Goal: Information Seeking & Learning: Check status

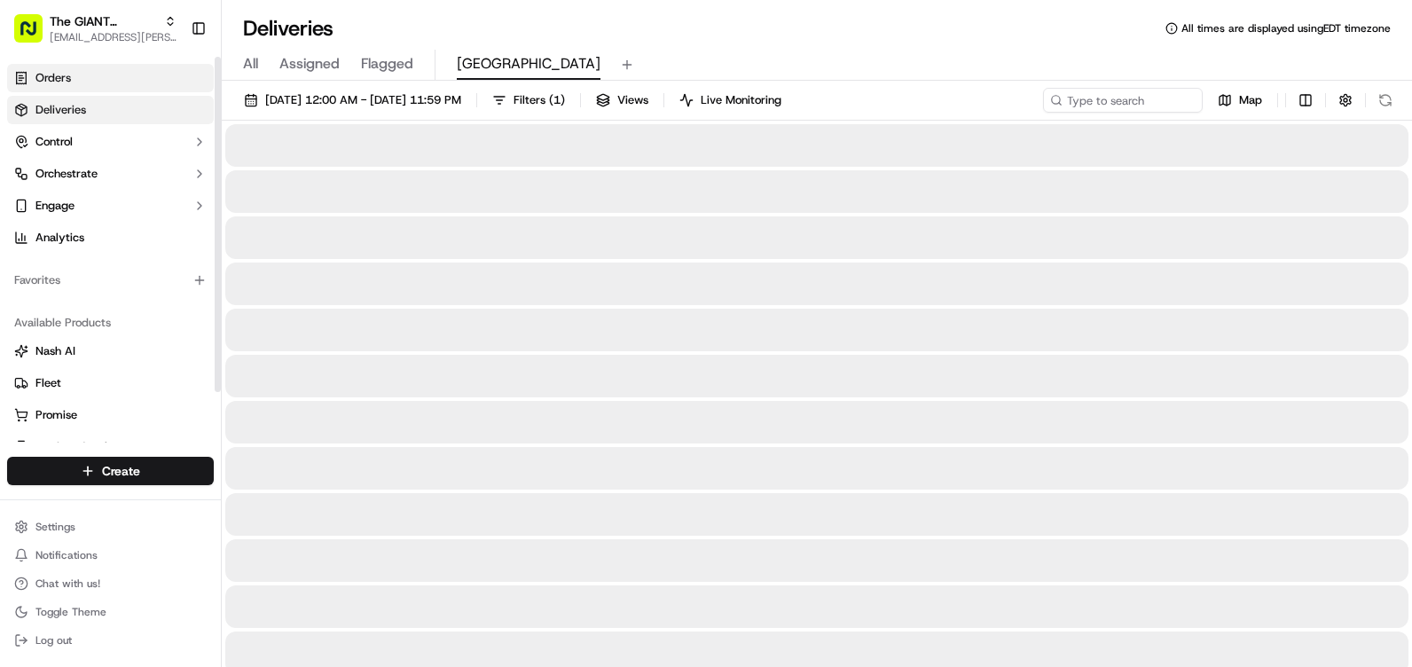
click at [83, 78] on link "Orders" at bounding box center [110, 78] width 207 height 28
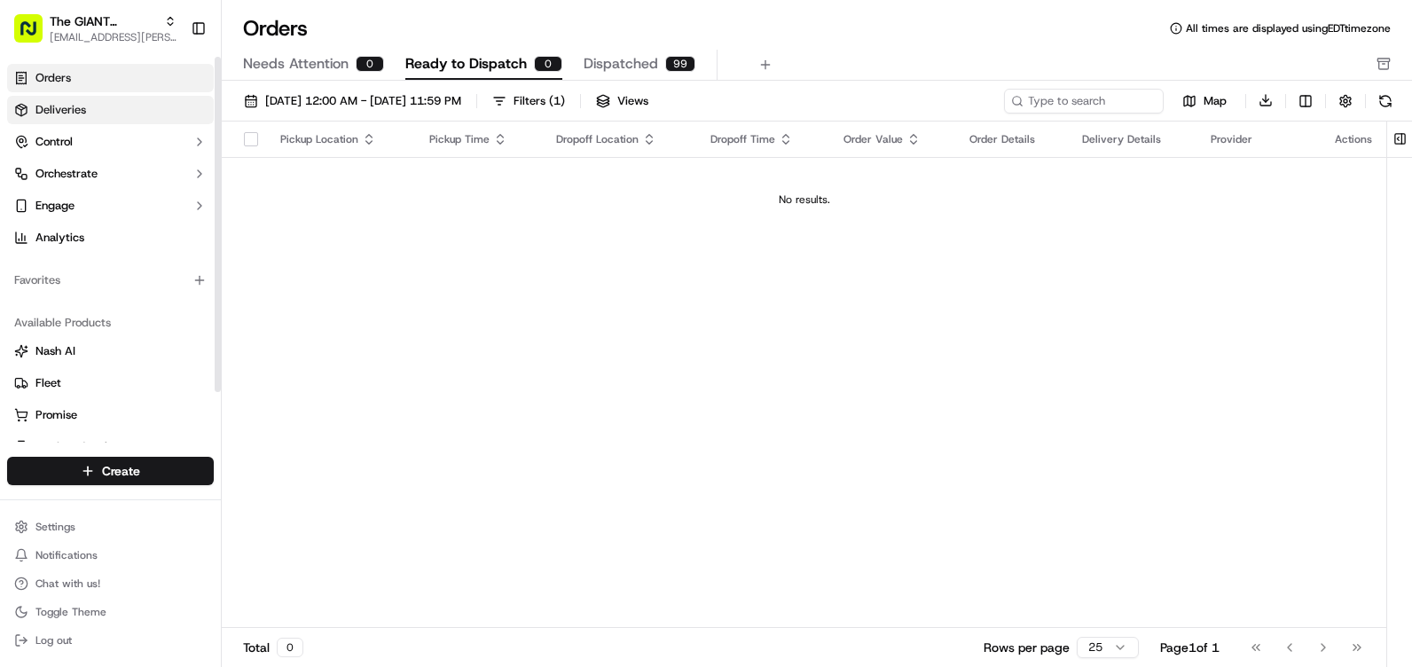
click at [75, 103] on span "Deliveries" at bounding box center [60, 110] width 51 height 16
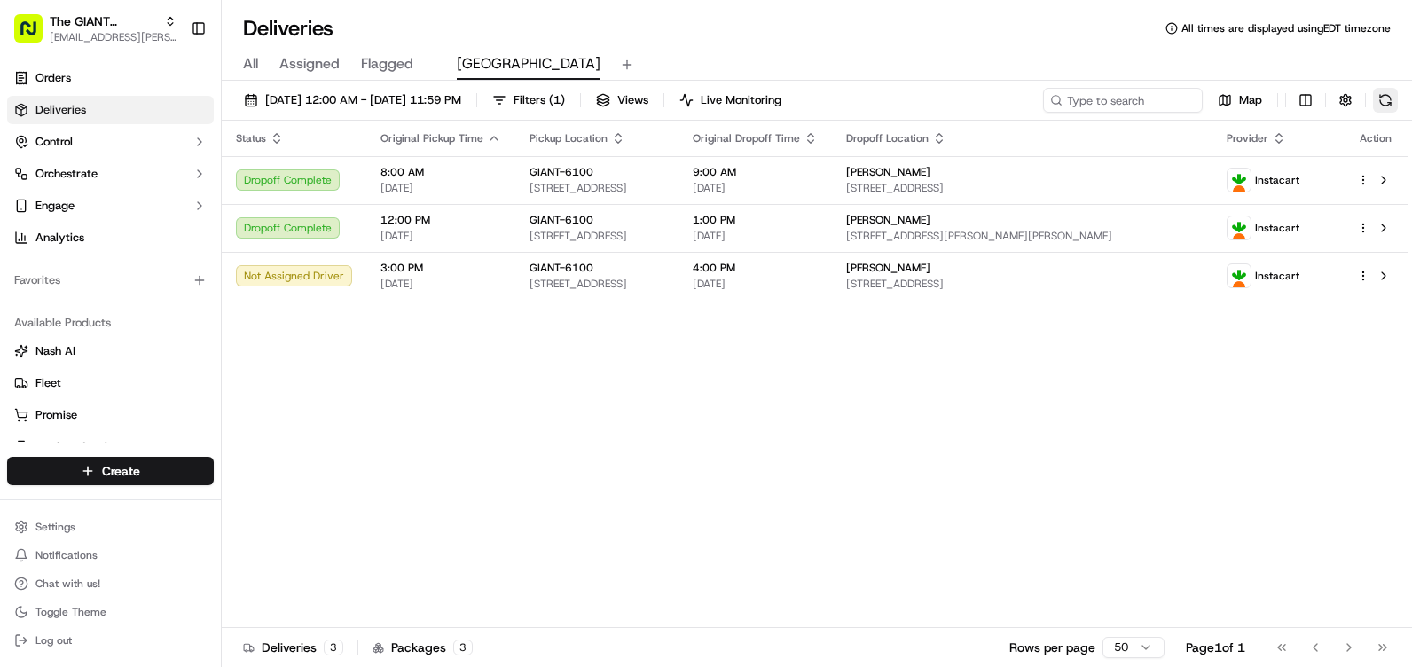
click at [1388, 99] on button at bounding box center [1385, 100] width 25 height 25
click at [1384, 95] on button at bounding box center [1385, 100] width 25 height 25
drag, startPoint x: 1387, startPoint y: 97, endPoint x: 1402, endPoint y: 85, distance: 19.0
click at [1393, 92] on button at bounding box center [1385, 100] width 25 height 25
click at [97, 69] on link "Orders" at bounding box center [110, 78] width 207 height 28
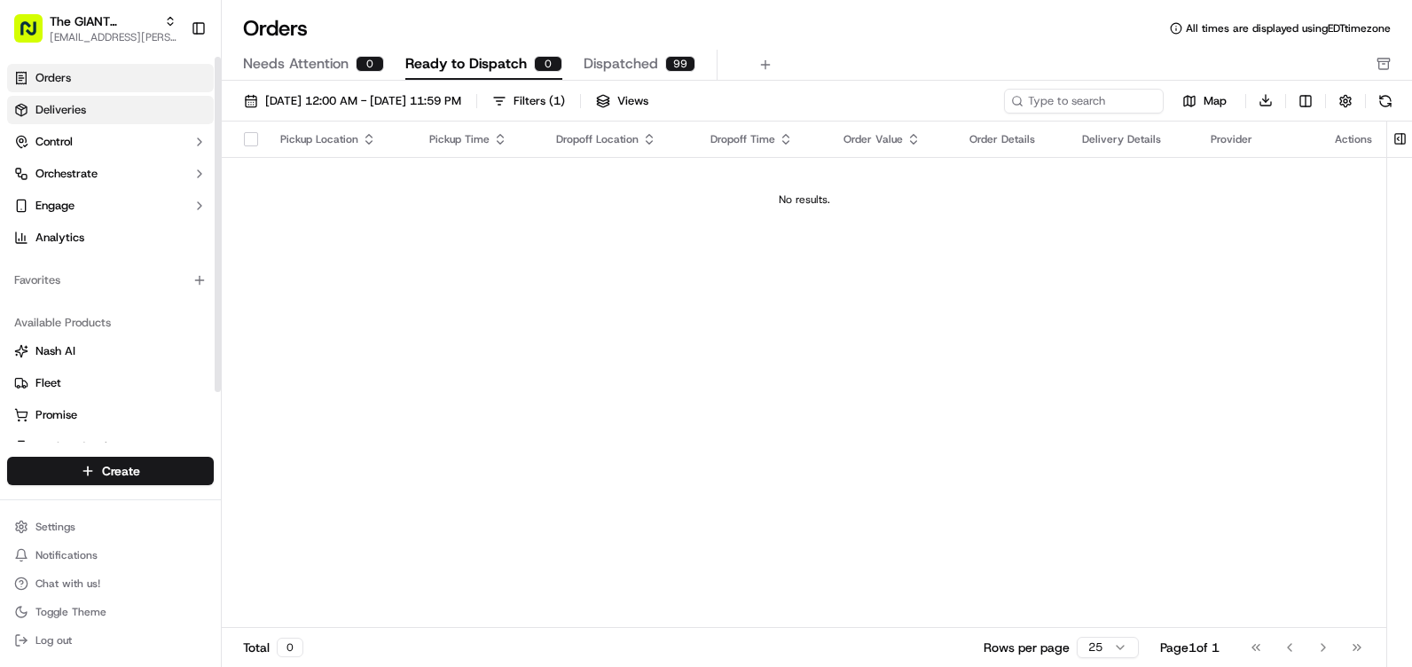
click at [87, 115] on link "Deliveries" at bounding box center [110, 110] width 207 height 28
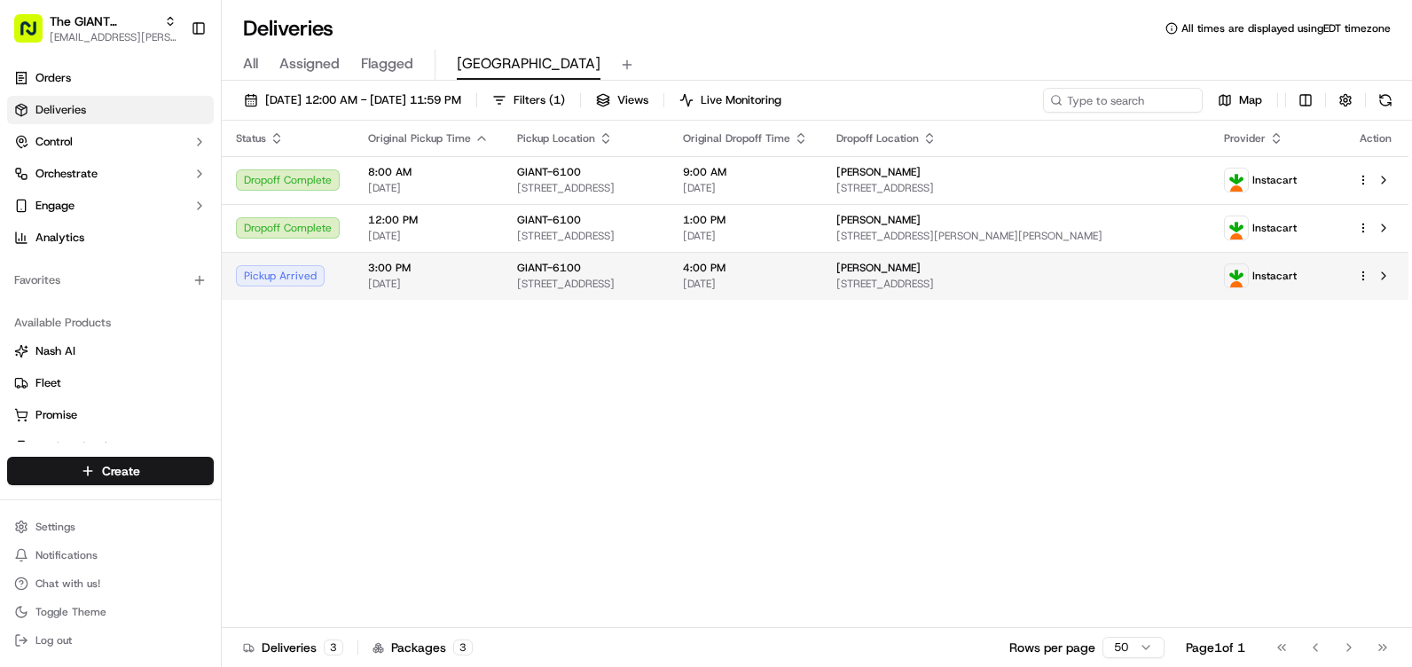
click at [921, 263] on span "[PERSON_NAME]" at bounding box center [878, 268] width 84 height 14
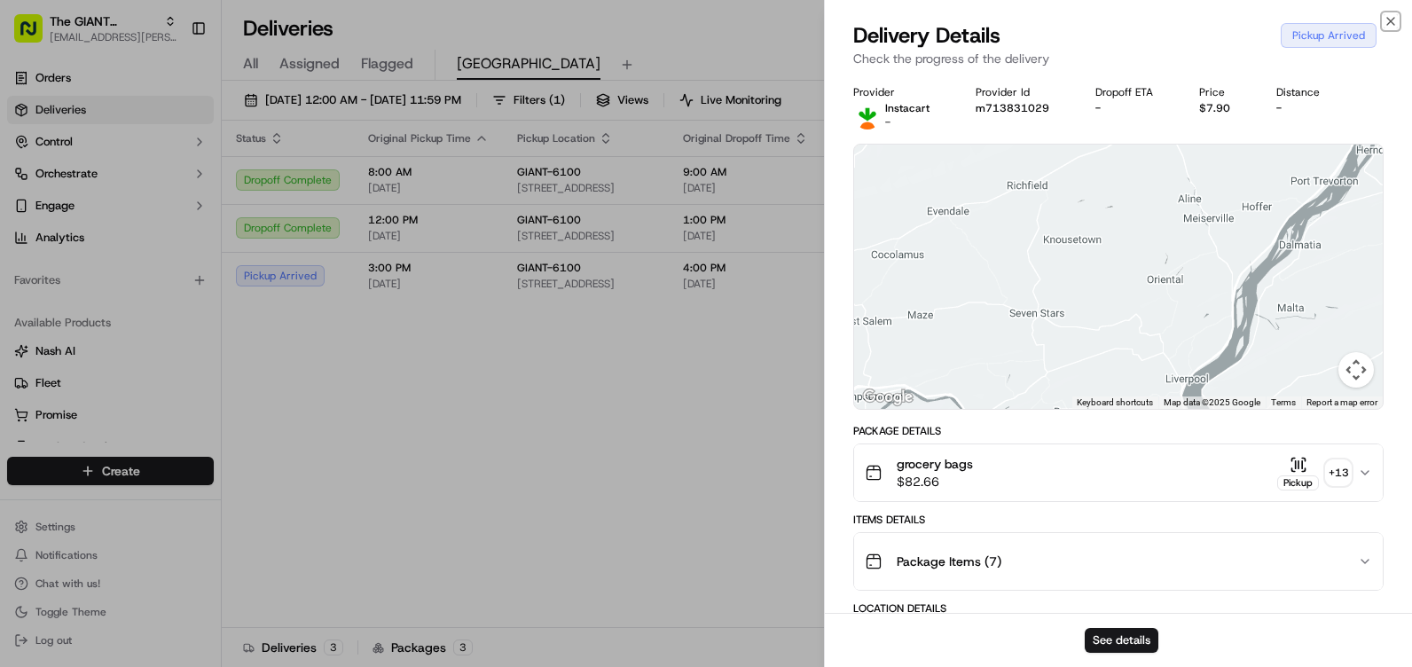
drag, startPoint x: 1387, startPoint y: 22, endPoint x: 1316, endPoint y: 84, distance: 94.3
click at [1388, 22] on icon "button" at bounding box center [1391, 21] width 14 height 14
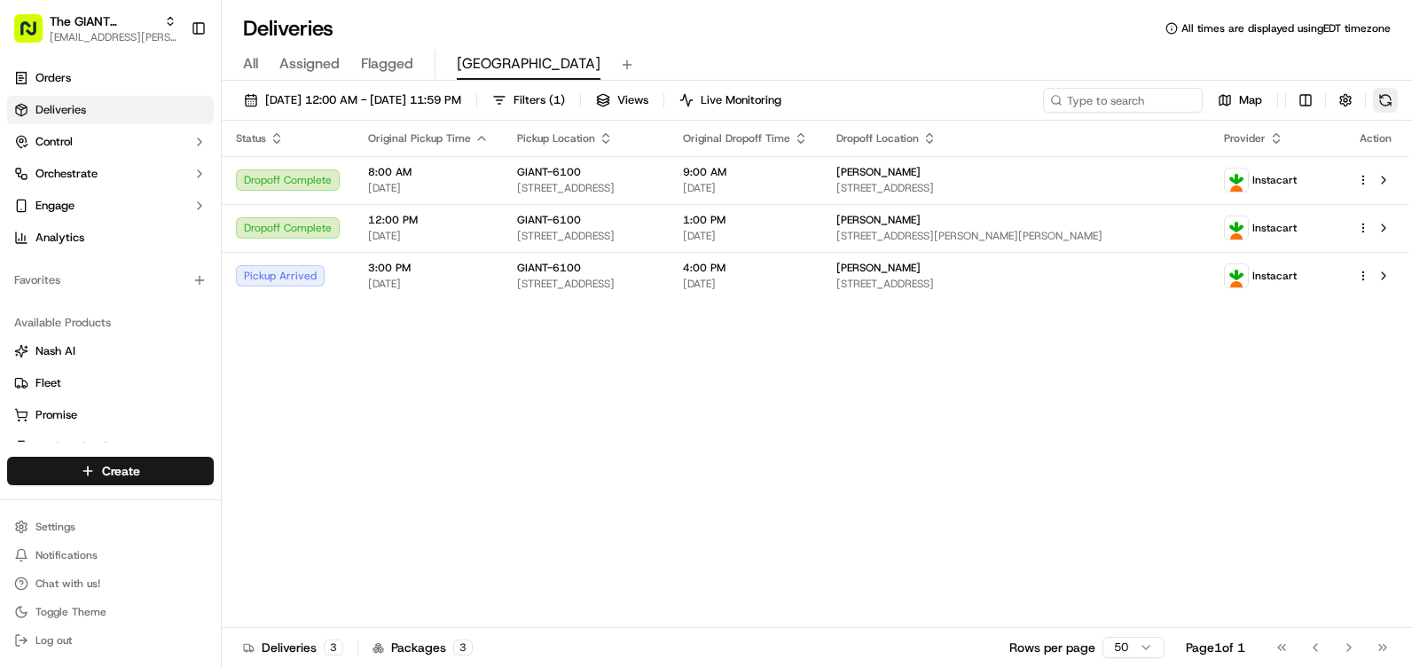
click at [1393, 100] on button at bounding box center [1385, 100] width 25 height 25
click at [1390, 95] on button at bounding box center [1385, 100] width 25 height 25
click at [1385, 102] on button at bounding box center [1385, 100] width 25 height 25
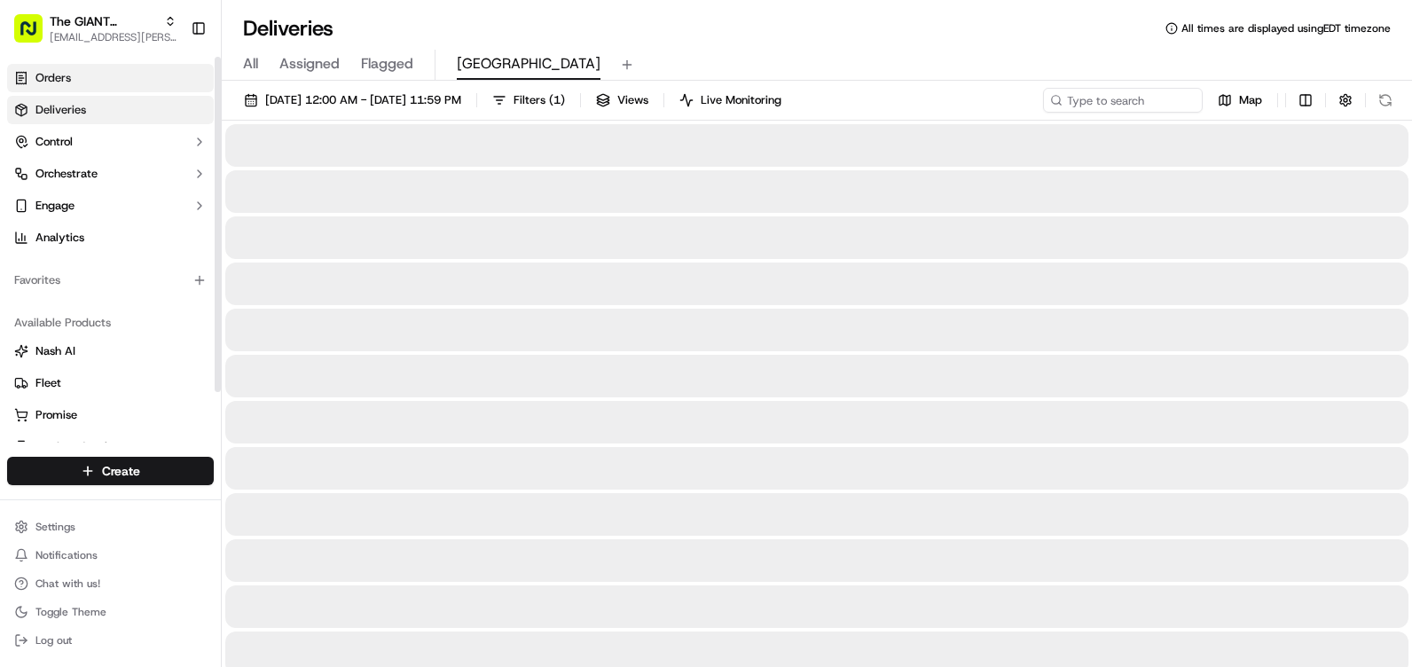
click at [69, 74] on span "Orders" at bounding box center [52, 78] width 35 height 16
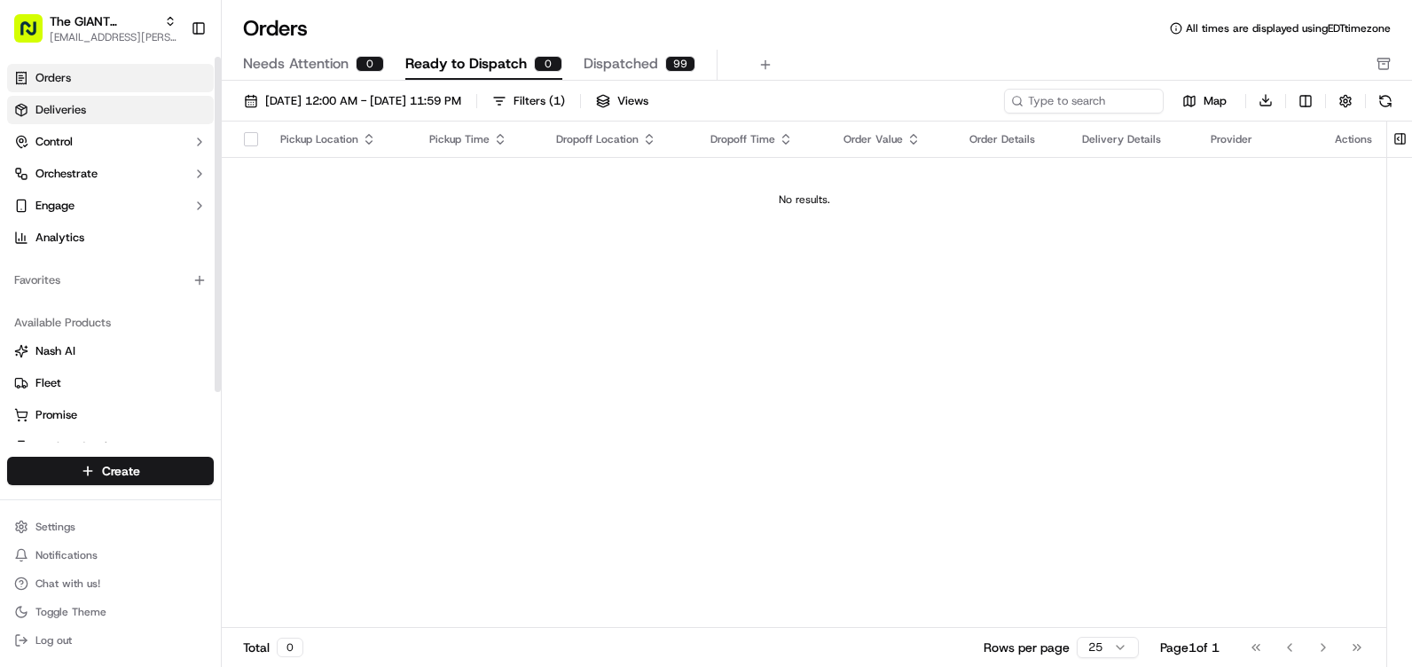
click at [73, 110] on span "Deliveries" at bounding box center [60, 110] width 51 height 16
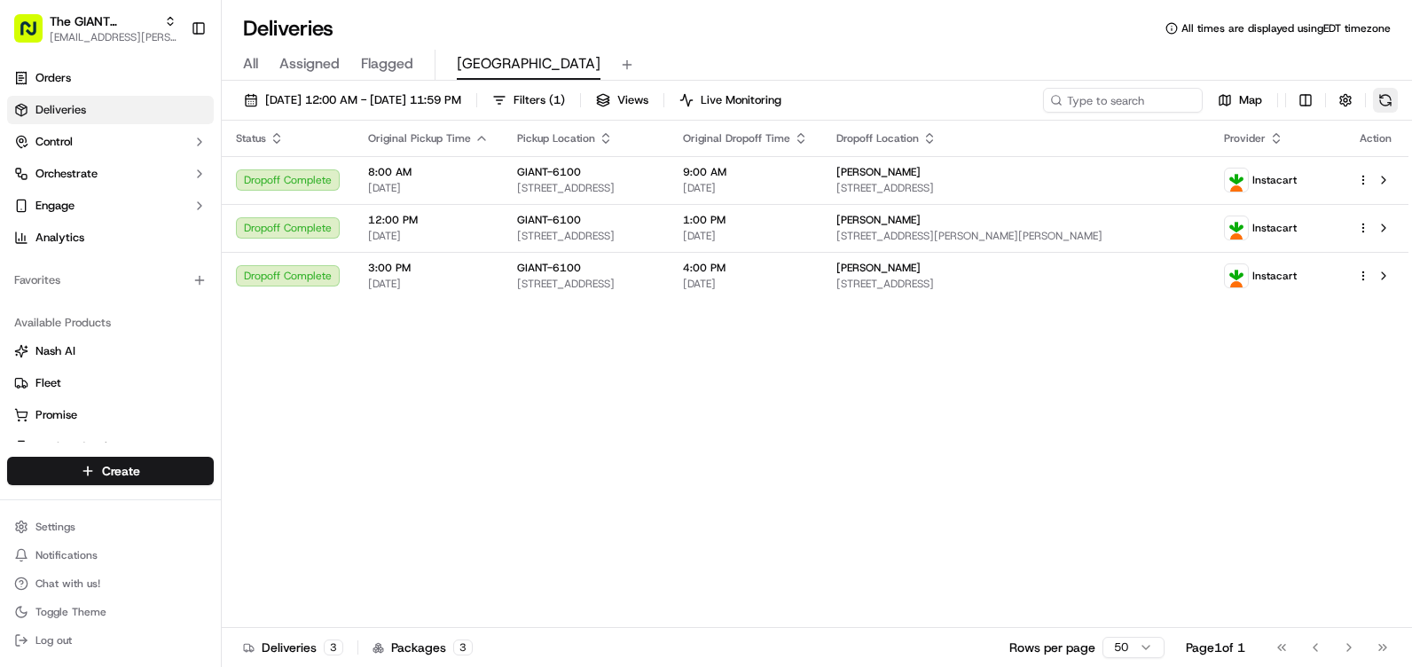
click at [1387, 106] on button at bounding box center [1385, 100] width 25 height 25
click at [87, 86] on link "Orders" at bounding box center [110, 78] width 207 height 28
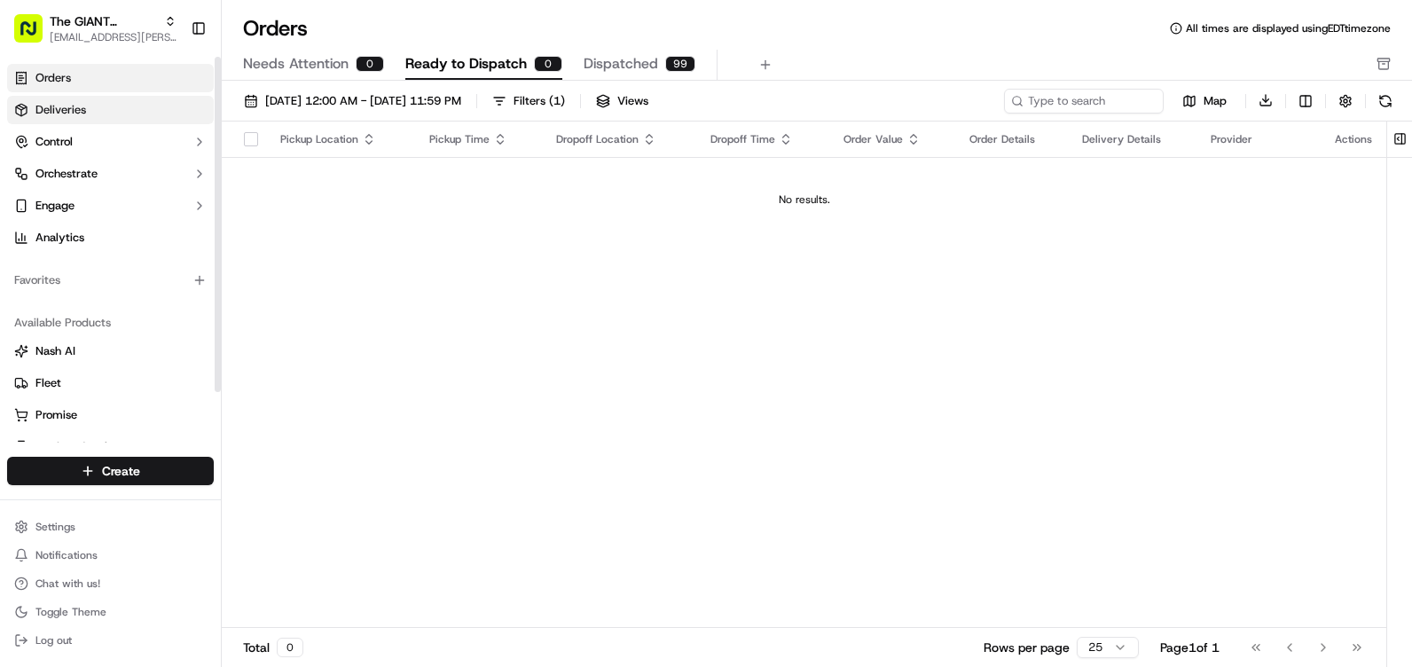
click at [75, 109] on span "Deliveries" at bounding box center [60, 110] width 51 height 16
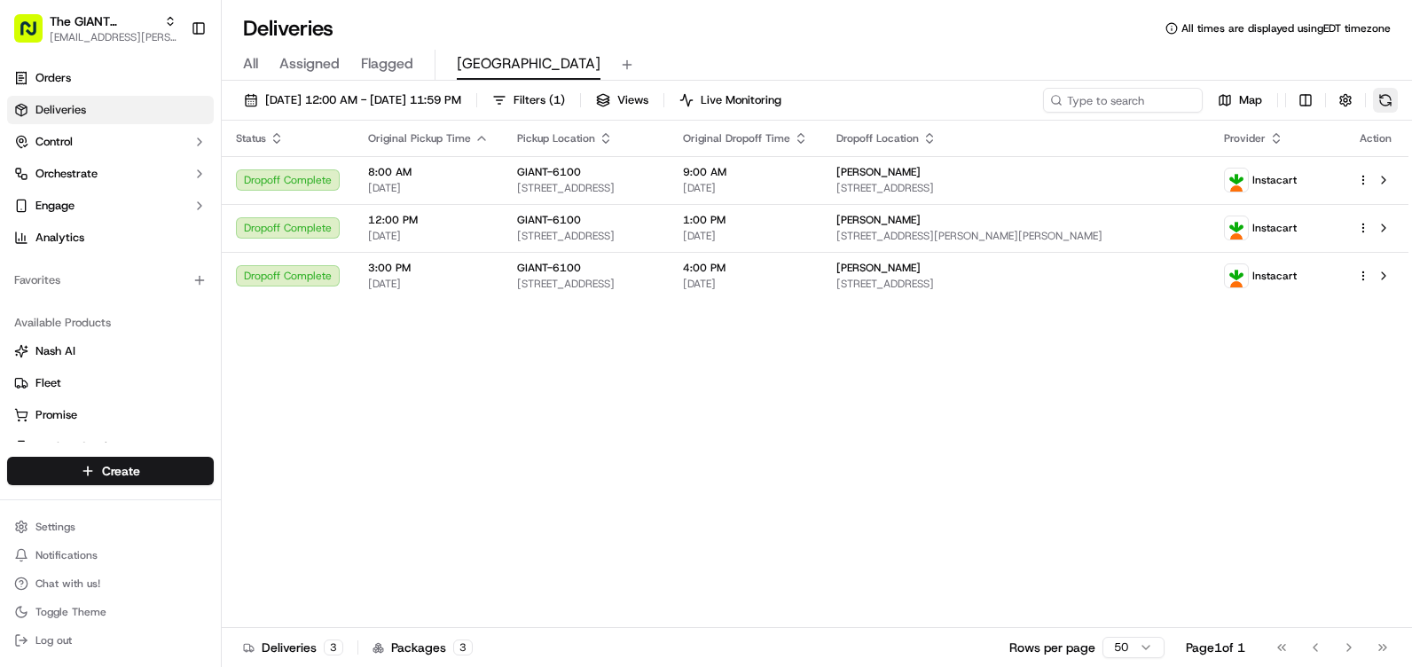
click at [1386, 90] on button at bounding box center [1385, 100] width 25 height 25
